Goal: Task Accomplishment & Management: Manage account settings

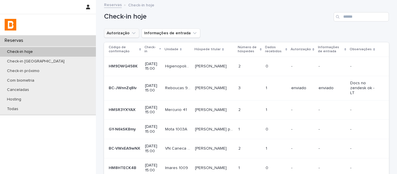
click at [116, 35] on button "Autorização" at bounding box center [121, 32] width 35 height 9
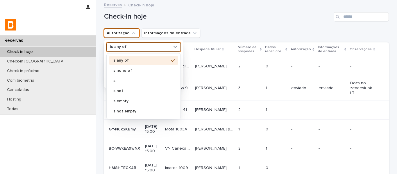
click at [121, 47] on p "is any of" at bounding box center [118, 46] width 16 height 5
click at [123, 71] on p "is none of" at bounding box center [140, 71] width 56 height 4
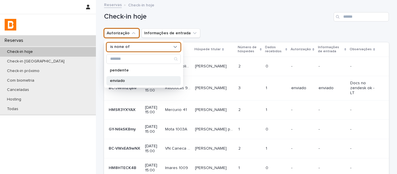
click at [122, 79] on p "enviado" at bounding box center [141, 81] width 62 height 4
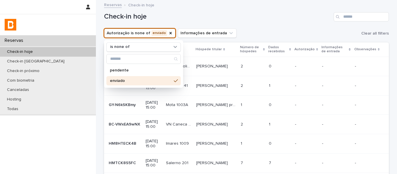
click at [274, 45] on p "Dados recebidos" at bounding box center [277, 49] width 19 height 11
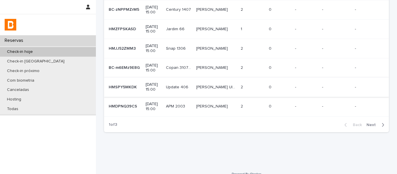
scroll to position [142, 0]
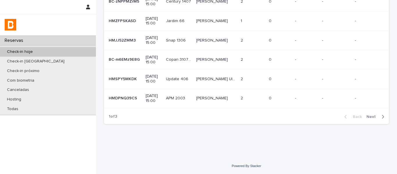
click at [371, 117] on span "Next" at bounding box center [372, 117] width 13 height 4
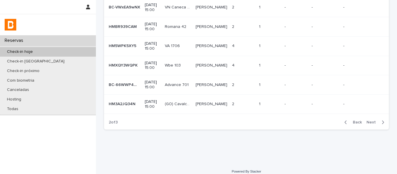
scroll to position [142, 0]
drag, startPoint x: 367, startPoint y: 121, endPoint x: 334, endPoint y: 127, distance: 33.4
click at [367, 121] on span "Next" at bounding box center [372, 121] width 13 height 4
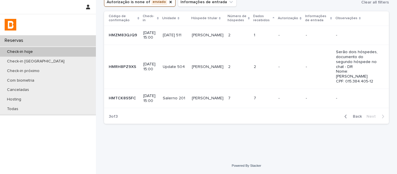
scroll to position [26, 0]
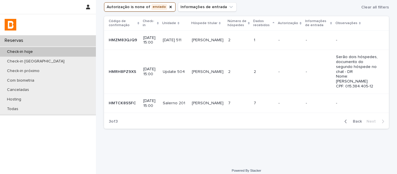
click at [202, 101] on div "[PERSON_NAME]" at bounding box center [208, 103] width 32 height 10
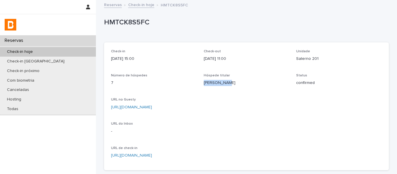
drag, startPoint x: 229, startPoint y: 85, endPoint x: 201, endPoint y: 87, distance: 28.2
click at [201, 87] on div "Check-in [DATE] 15:00 Check-out [DATE] 11:00 Unidade Salerno 201 Número de hósp…" at bounding box center [246, 106] width 271 height 114
copy p "[PERSON_NAME]"
click at [66, 50] on div "Check-in hoje" at bounding box center [48, 52] width 96 height 10
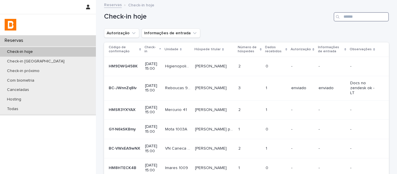
click at [342, 15] on input "Search" at bounding box center [360, 16] width 55 height 9
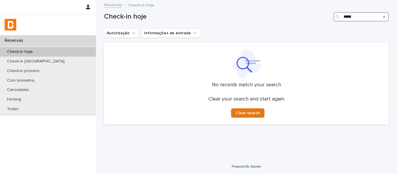
drag, startPoint x: 352, startPoint y: 17, endPoint x: 331, endPoint y: 19, distance: 21.6
click at [333, 18] on div "*****" at bounding box center [360, 16] width 55 height 9
type input "***"
drag, startPoint x: 342, startPoint y: 14, endPoint x: 337, endPoint y: 14, distance: 4.4
click at [337, 14] on div "***" at bounding box center [360, 16] width 55 height 9
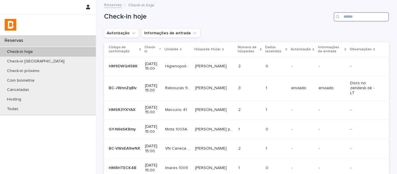
click at [346, 18] on input "Search" at bounding box center [360, 16] width 55 height 9
paste input "**********"
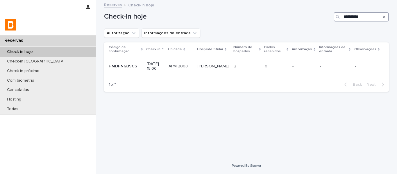
drag, startPoint x: 374, startPoint y: 16, endPoint x: 340, endPoint y: 18, distance: 34.0
click at [340, 18] on div "**********" at bounding box center [360, 16] width 55 height 9
drag, startPoint x: 363, startPoint y: 15, endPoint x: 338, endPoint y: 18, distance: 24.8
click at [338, 18] on div "********" at bounding box center [360, 16] width 55 height 9
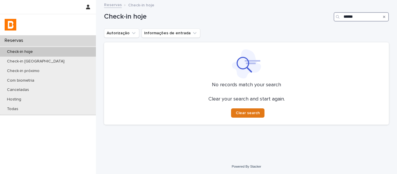
drag, startPoint x: 364, startPoint y: 18, endPoint x: 329, endPoint y: 20, distance: 35.2
click at [329, 20] on div "Check-in hoje ******" at bounding box center [246, 16] width 285 height 9
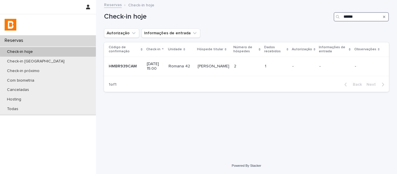
type input "******"
click at [270, 72] on td "1 1" at bounding box center [276, 66] width 28 height 19
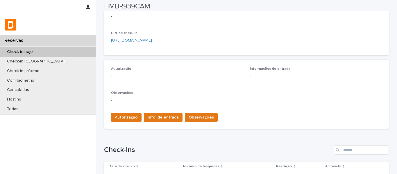
scroll to position [116, 0]
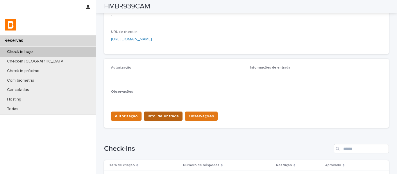
click at [171, 114] on span "Info. de entrada" at bounding box center [163, 116] width 31 height 6
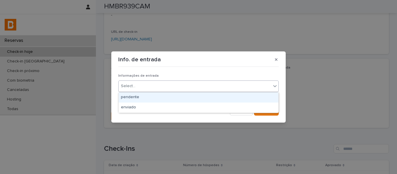
click at [164, 85] on div "Select..." at bounding box center [195, 86] width 152 height 10
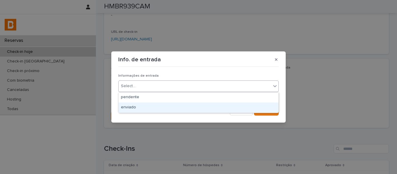
click at [153, 108] on div "enviado" at bounding box center [199, 108] width 160 height 10
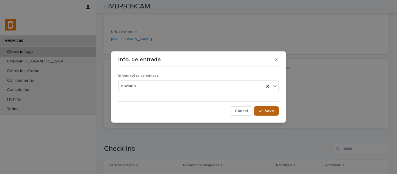
drag, startPoint x: 263, startPoint y: 110, endPoint x: 257, endPoint y: 112, distance: 6.5
click at [261, 111] on div "button" at bounding box center [262, 111] width 6 height 4
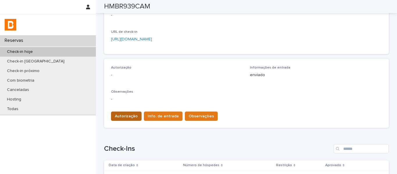
click at [129, 118] on span "Autorização" at bounding box center [126, 116] width 23 height 6
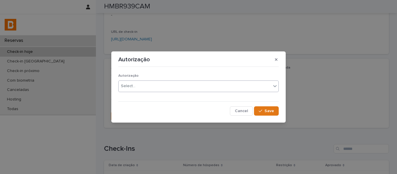
click at [132, 83] on div "Select..." at bounding box center [128, 86] width 15 height 6
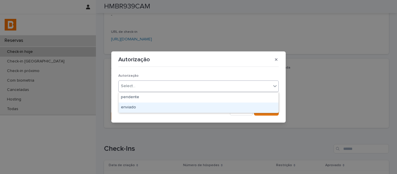
drag, startPoint x: 126, startPoint y: 110, endPoint x: 134, endPoint y: 108, distance: 8.0
click at [128, 109] on div "enviado" at bounding box center [199, 108] width 160 height 10
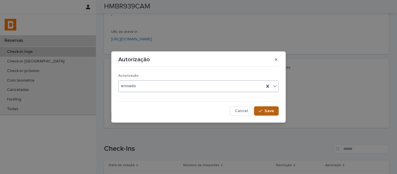
click at [266, 112] on span "Save" at bounding box center [269, 111] width 10 height 4
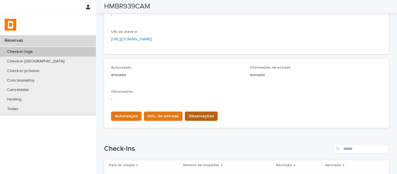
click at [197, 113] on span "Observações" at bounding box center [201, 116] width 25 height 6
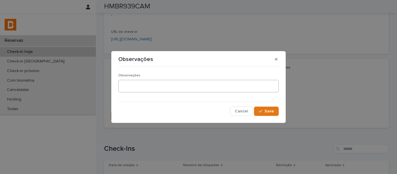
drag, startPoint x: 182, startPoint y: 94, endPoint x: 181, endPoint y: 90, distance: 3.6
click at [182, 93] on div "Observações" at bounding box center [198, 85] width 160 height 24
click at [181, 89] on textarea at bounding box center [198, 86] width 160 height 12
type textarea "*****"
click at [270, 113] on span "Save" at bounding box center [269, 111] width 10 height 4
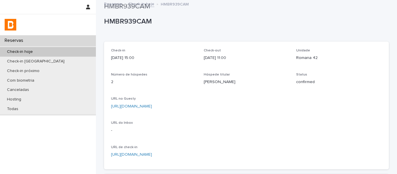
scroll to position [0, 0]
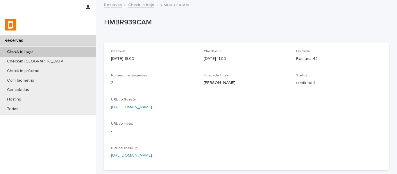
click at [145, 6] on link "Check-in hoje" at bounding box center [141, 4] width 26 height 7
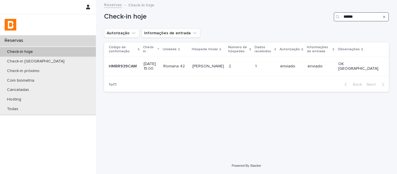
drag, startPoint x: 342, startPoint y: 19, endPoint x: 330, endPoint y: 20, distance: 12.5
click at [331, 20] on div "Check-in hoje ******" at bounding box center [246, 16] width 285 height 9
paste input "***"
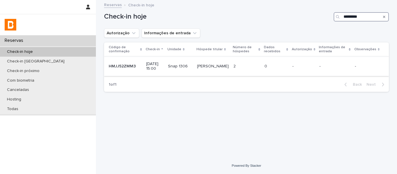
type input "*********"
click at [270, 61] on td "0 0" at bounding box center [276, 66] width 28 height 19
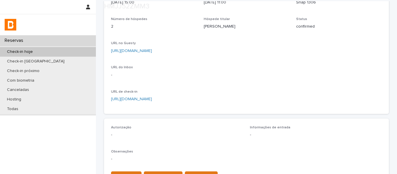
scroll to position [116, 0]
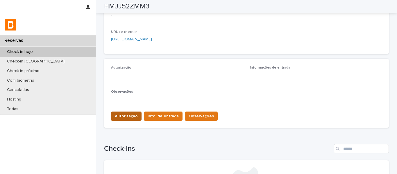
click at [131, 118] on span "Autorização" at bounding box center [126, 116] width 23 height 6
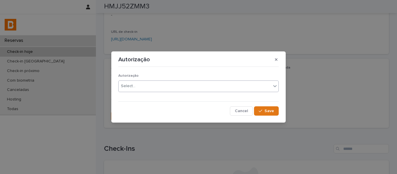
click at [136, 86] on input "text" at bounding box center [136, 86] width 1 height 5
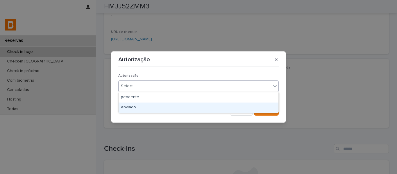
drag, startPoint x: 131, startPoint y: 102, endPoint x: 189, endPoint y: 103, distance: 58.4
click at [132, 107] on div "enviado" at bounding box center [199, 108] width 160 height 10
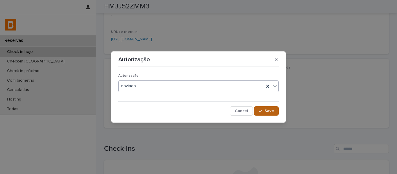
click at [269, 113] on button "Save" at bounding box center [266, 110] width 25 height 9
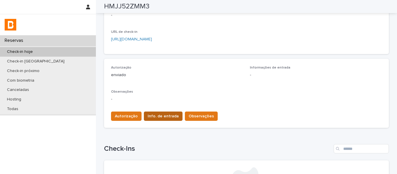
click at [165, 117] on span "Info. de entrada" at bounding box center [163, 116] width 31 height 6
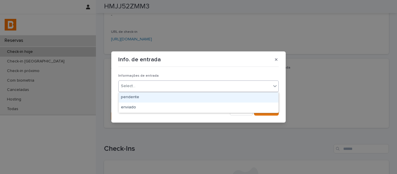
drag, startPoint x: 152, startPoint y: 85, endPoint x: 146, endPoint y: 100, distance: 16.3
click at [151, 86] on div "Select..." at bounding box center [195, 86] width 152 height 10
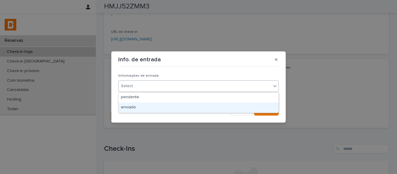
drag, startPoint x: 144, startPoint y: 107, endPoint x: 148, endPoint y: 106, distance: 3.8
click at [145, 107] on div "enviado" at bounding box center [199, 108] width 160 height 10
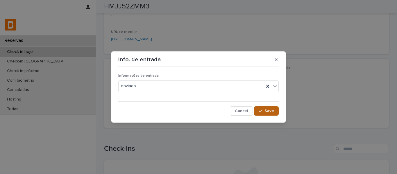
click at [264, 114] on button "Save" at bounding box center [266, 110] width 25 height 9
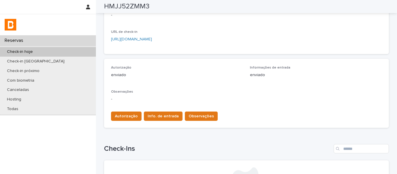
drag, startPoint x: 212, startPoint y: 113, endPoint x: 202, endPoint y: 117, distance: 10.7
click at [212, 113] on div "Autorização Info. de entrada Observações" at bounding box center [246, 115] width 271 height 16
click at [202, 117] on span "Observações" at bounding box center [201, 116] width 25 height 6
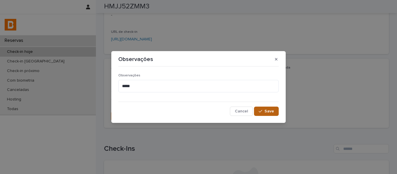
type textarea "*****"
drag, startPoint x: 271, startPoint y: 112, endPoint x: 283, endPoint y: 94, distance: 21.7
click at [270, 112] on span "Save" at bounding box center [269, 111] width 10 height 4
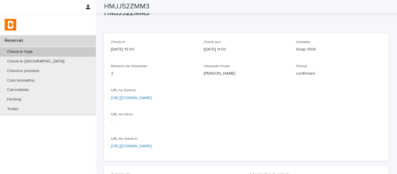
scroll to position [0, 0]
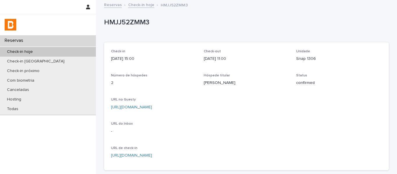
click at [142, 3] on link "Check-in hoje" at bounding box center [141, 4] width 26 height 7
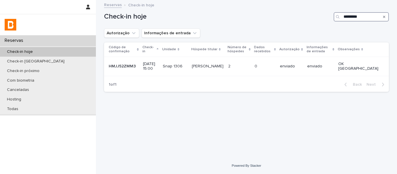
drag, startPoint x: 369, startPoint y: 14, endPoint x: 329, endPoint y: 15, distance: 40.4
click at [329, 15] on div "Check-in hoje *********" at bounding box center [246, 16] width 285 height 9
paste input "*"
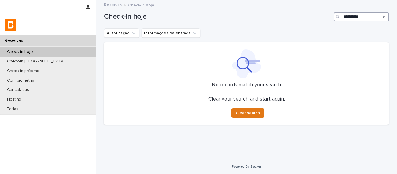
type input "**********"
